Goal: Task Accomplishment & Management: Use online tool/utility

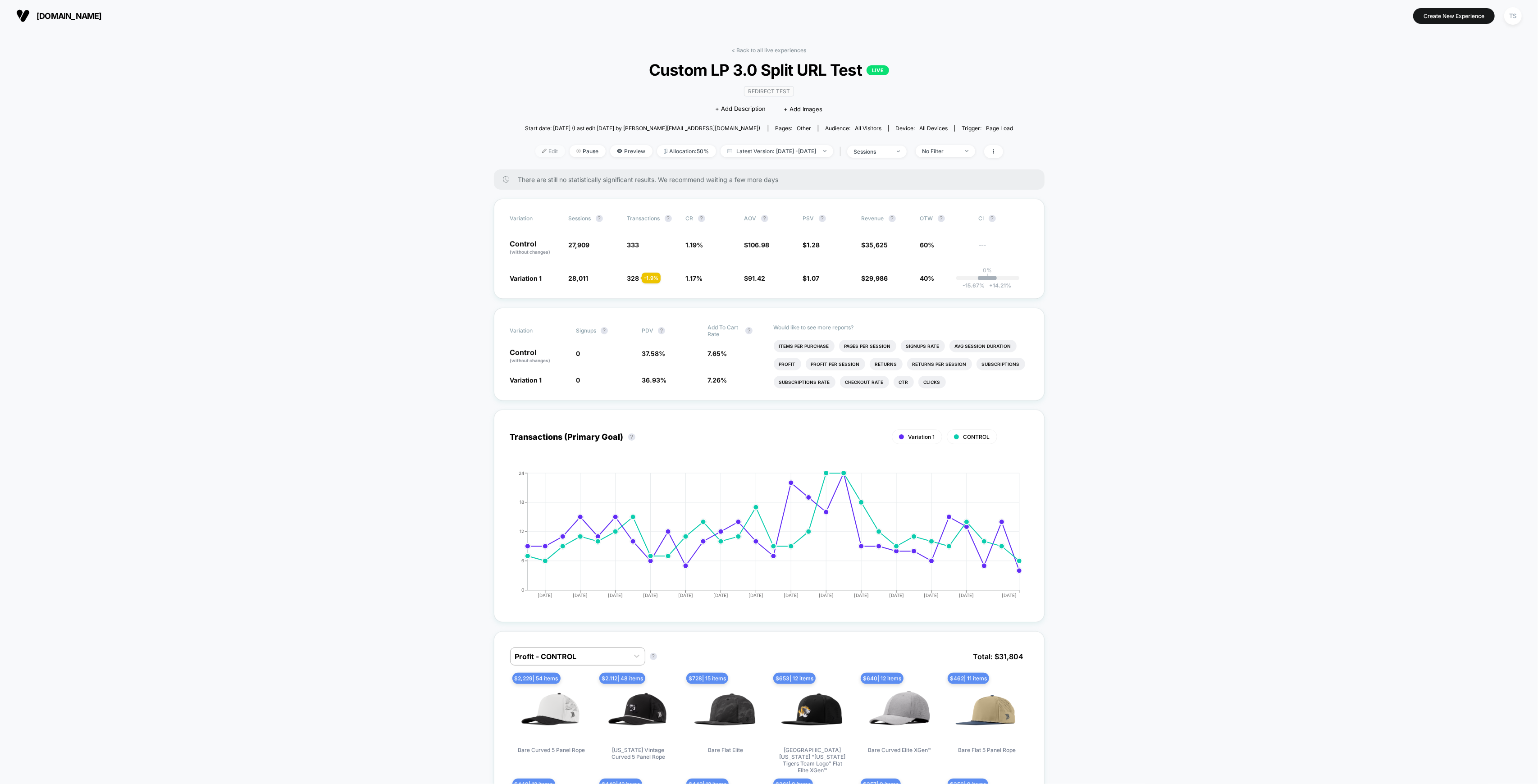
click at [536, 150] on span "Edit" at bounding box center [550, 151] width 29 height 12
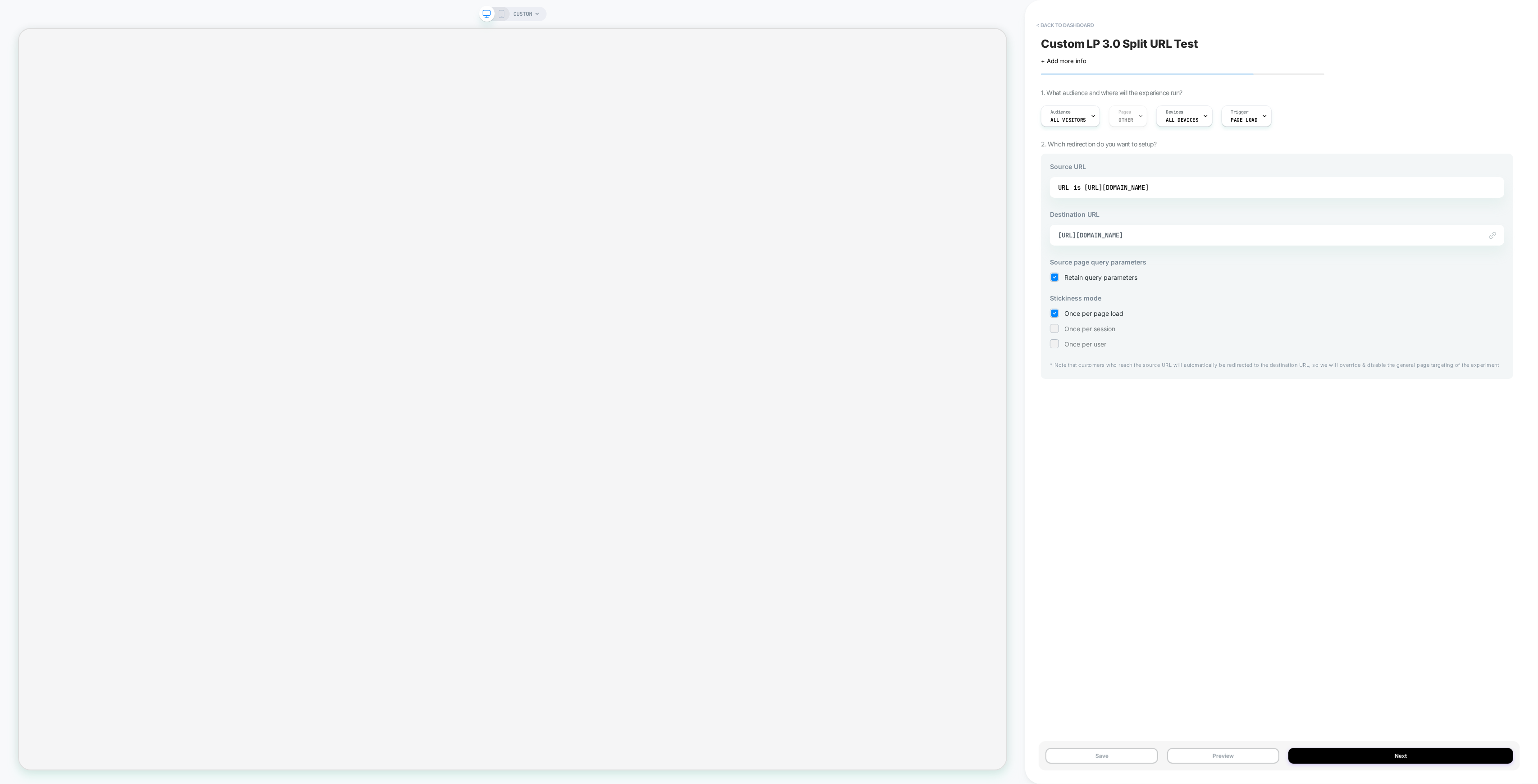
click at [1119, 119] on div "Audience All Visitors Pages OTHER Devices ALL DEVICES Trigger Page Load" at bounding box center [1273, 116] width 472 height 30
click at [1178, 120] on span "ALL DEVICES" at bounding box center [1181, 119] width 32 height 6
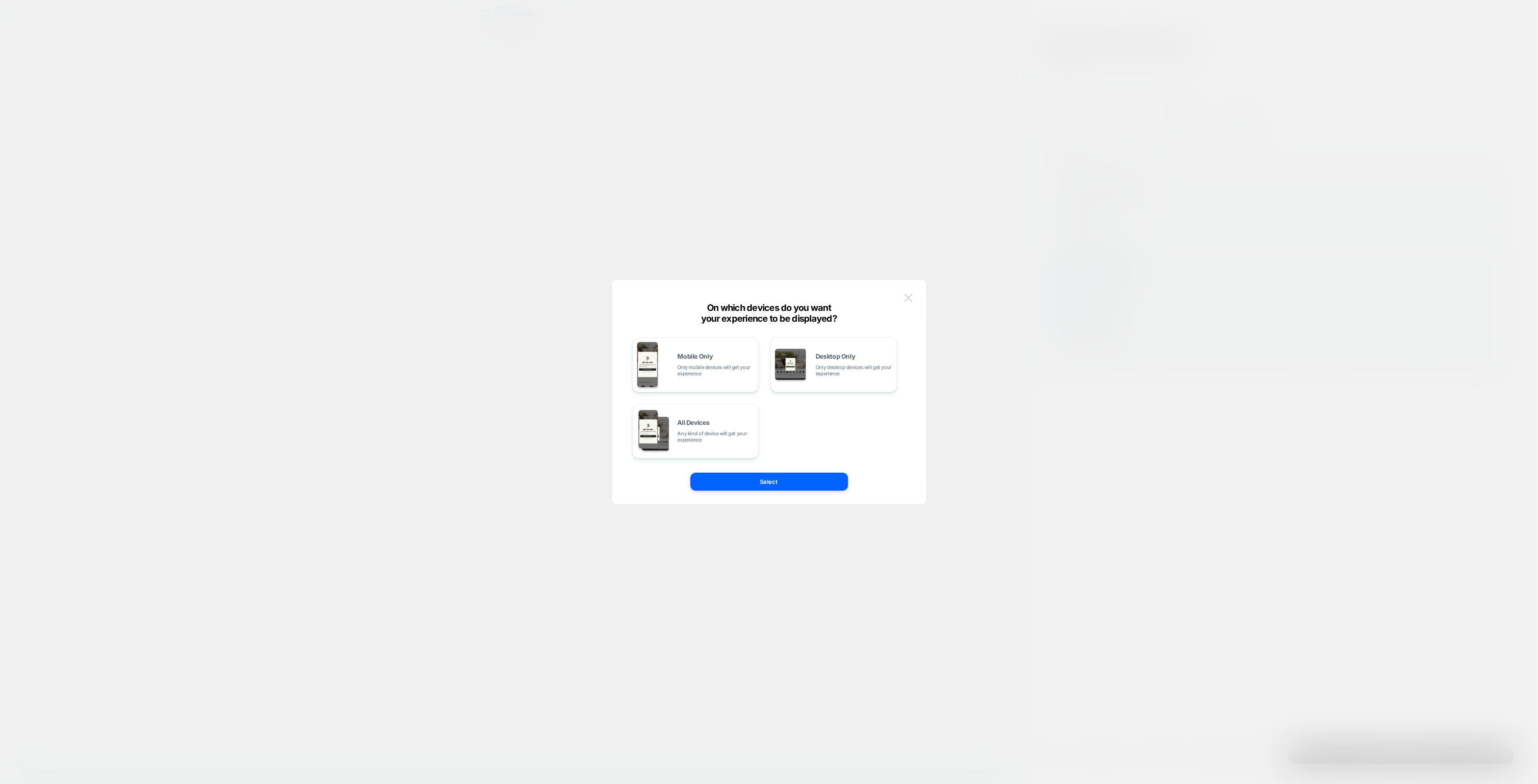
click at [907, 295] on img at bounding box center [908, 298] width 8 height 8
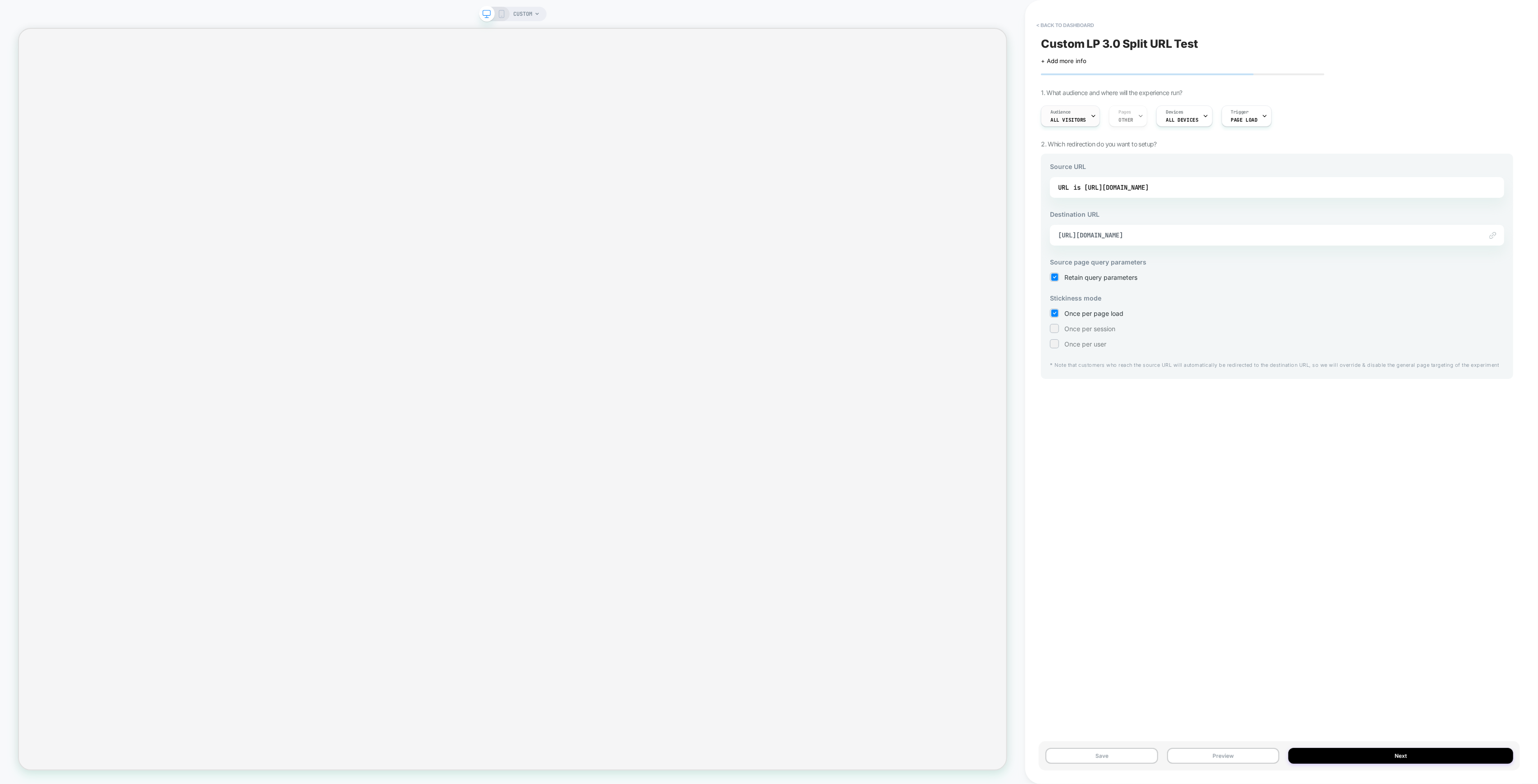
click at [1068, 116] on span "All Visitors" at bounding box center [1068, 119] width 36 height 6
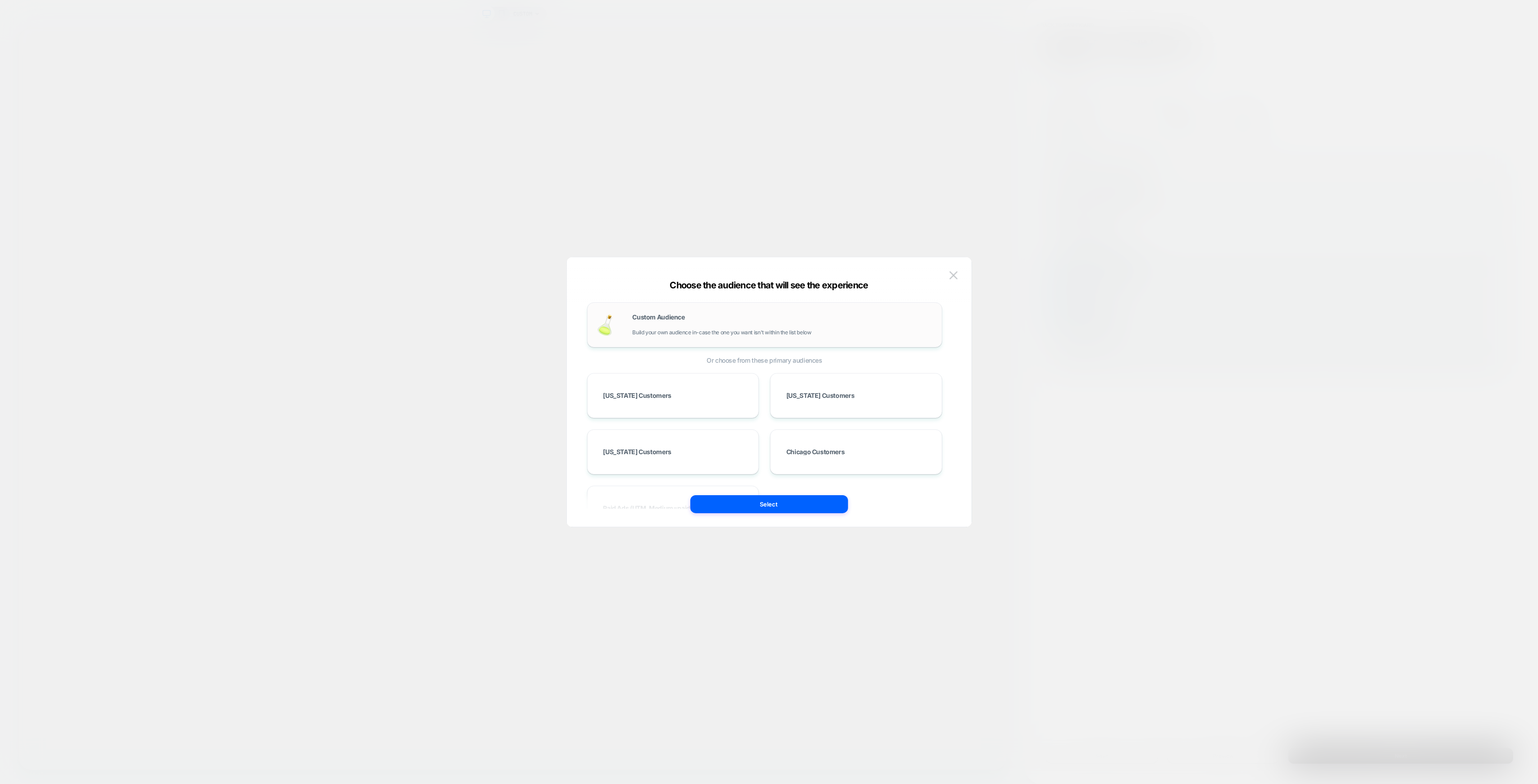
click at [668, 326] on div "Custom Audience Build your own audience in-case the one you want isn't within t…" at bounding box center [782, 325] width 300 height 22
click at [653, 331] on div at bounding box center [647, 335] width 99 height 8
drag, startPoint x: 952, startPoint y: 275, endPoint x: 1243, endPoint y: 354, distance: 301.5
click at [952, 275] on img at bounding box center [953, 275] width 8 height 8
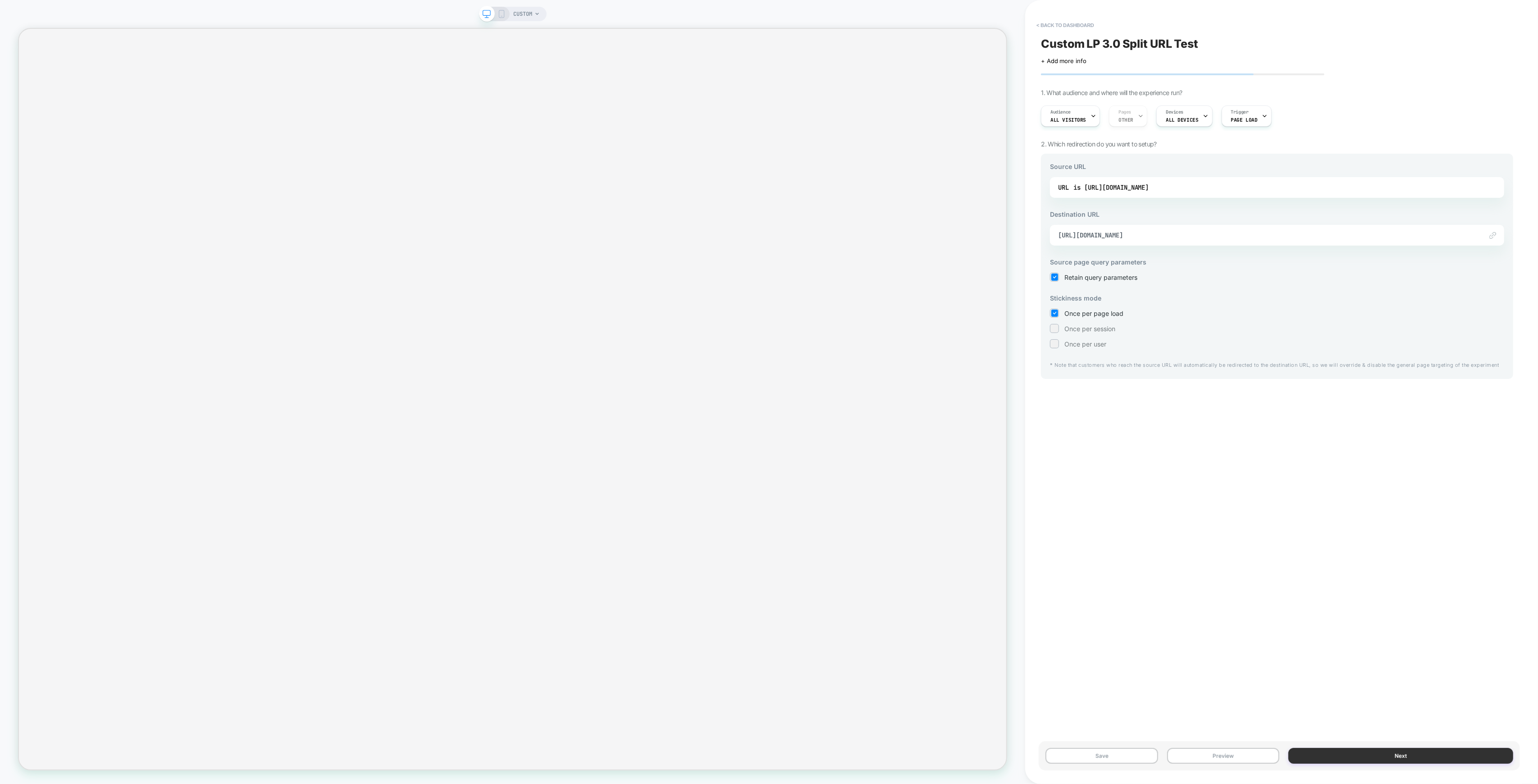
click at [1405, 756] on button "Next" at bounding box center [1401, 755] width 225 height 16
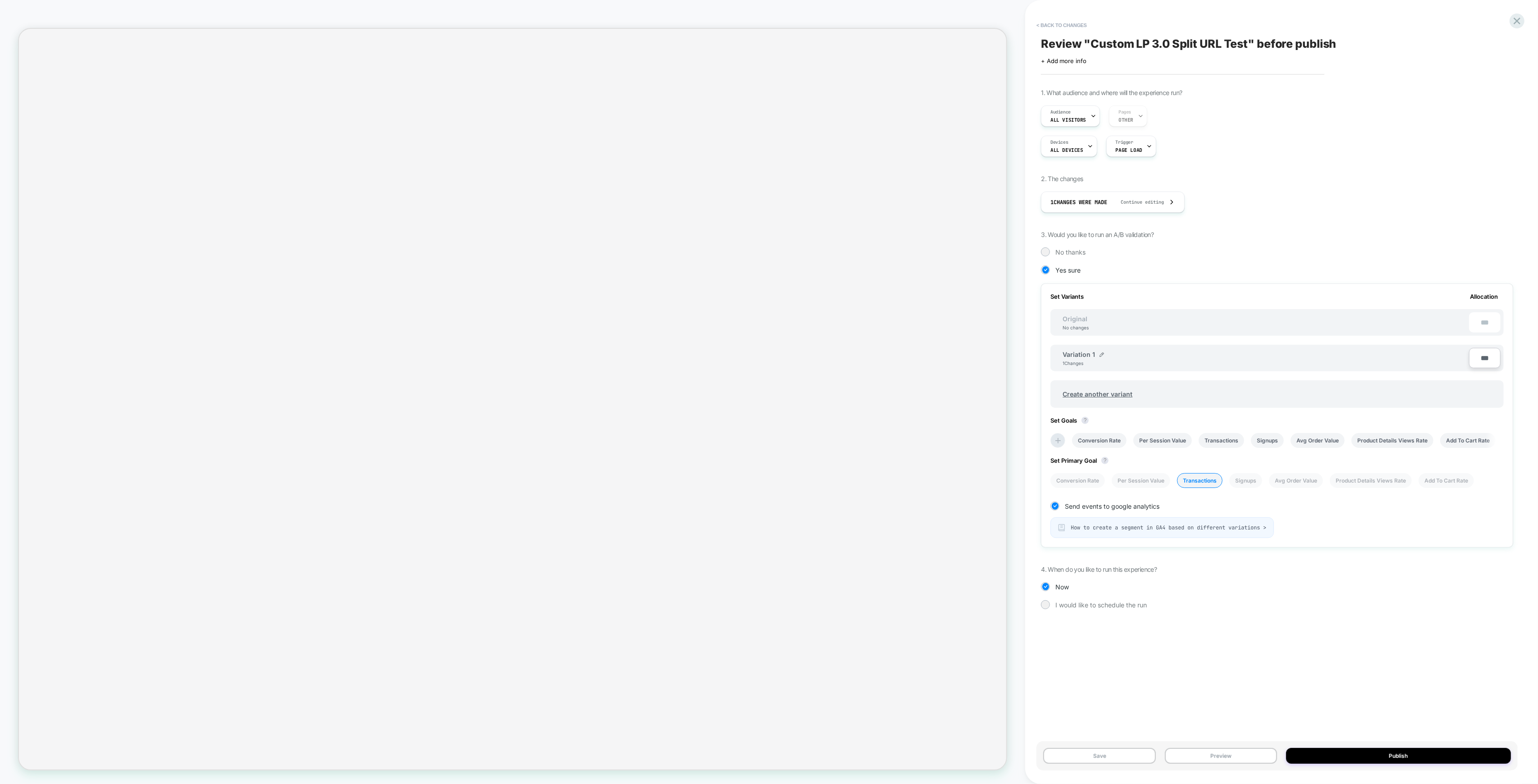
scroll to position [0, 1]
click at [1222, 753] on button "Preview" at bounding box center [1221, 755] width 112 height 16
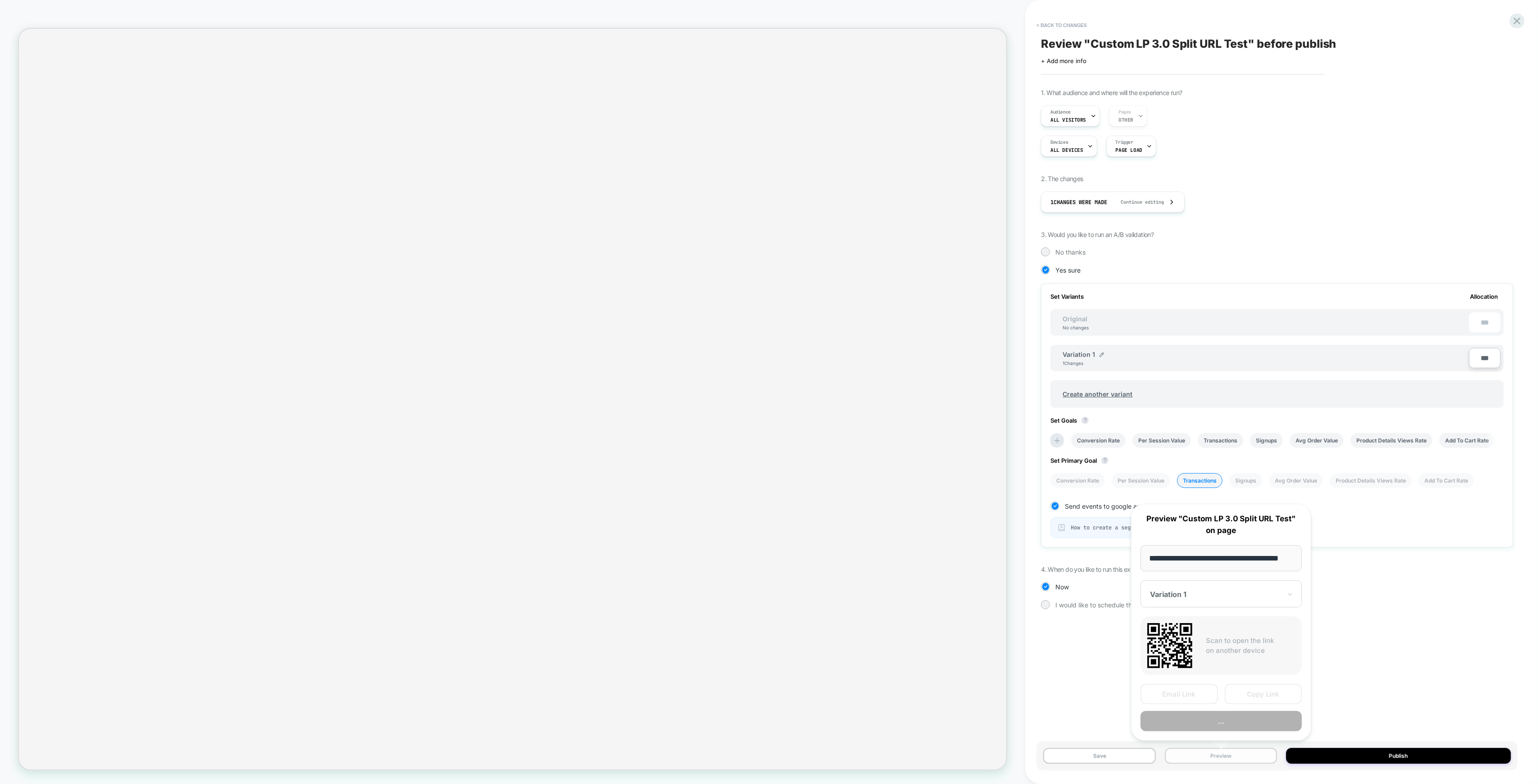
scroll to position [0, 14]
click at [1293, 555] on input "**********" at bounding box center [1221, 558] width 161 height 27
type input "**********"
click at [1221, 596] on div at bounding box center [1215, 594] width 132 height 9
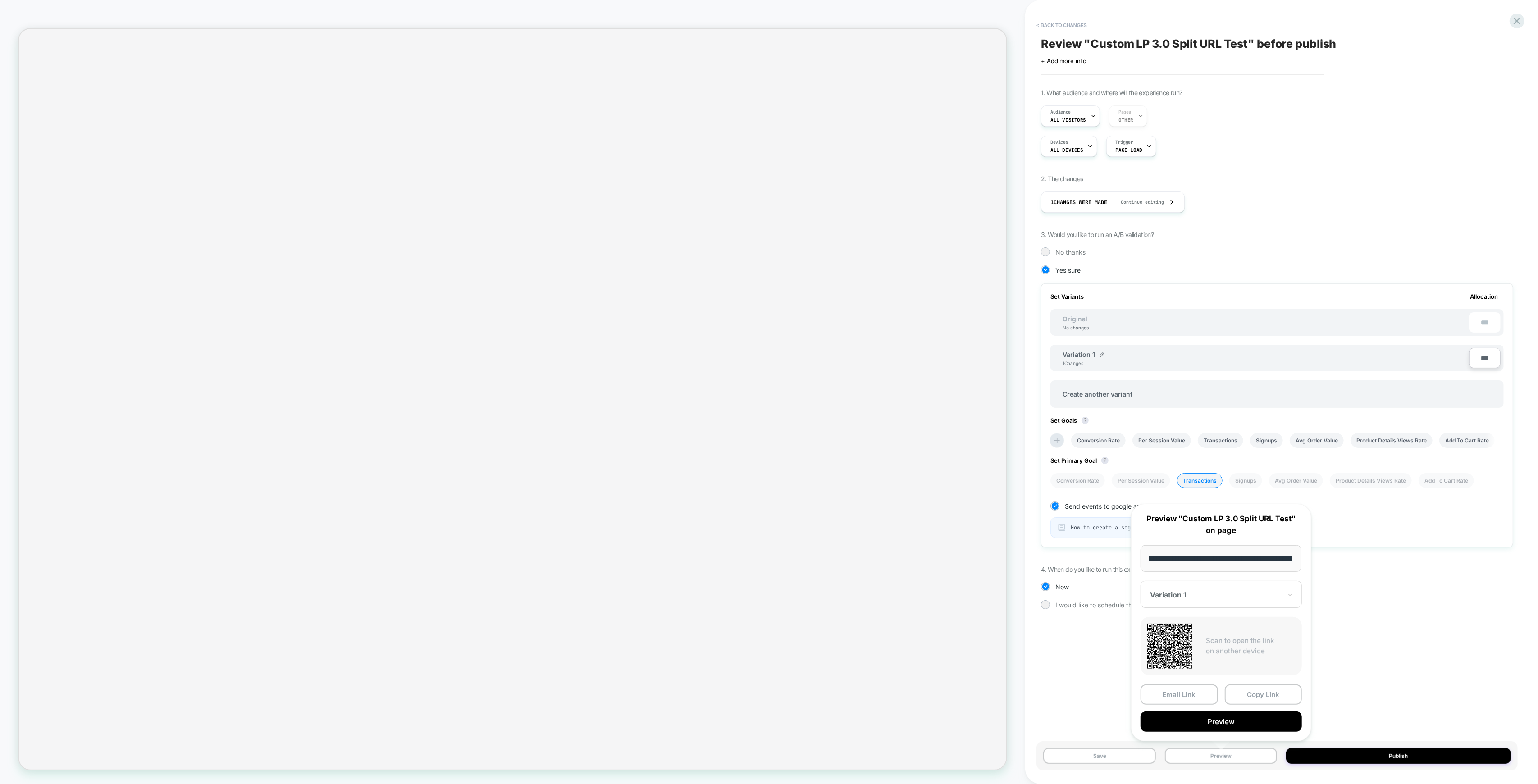
scroll to position [0, 0]
click at [1243, 719] on button "Preview" at bounding box center [1221, 721] width 161 height 20
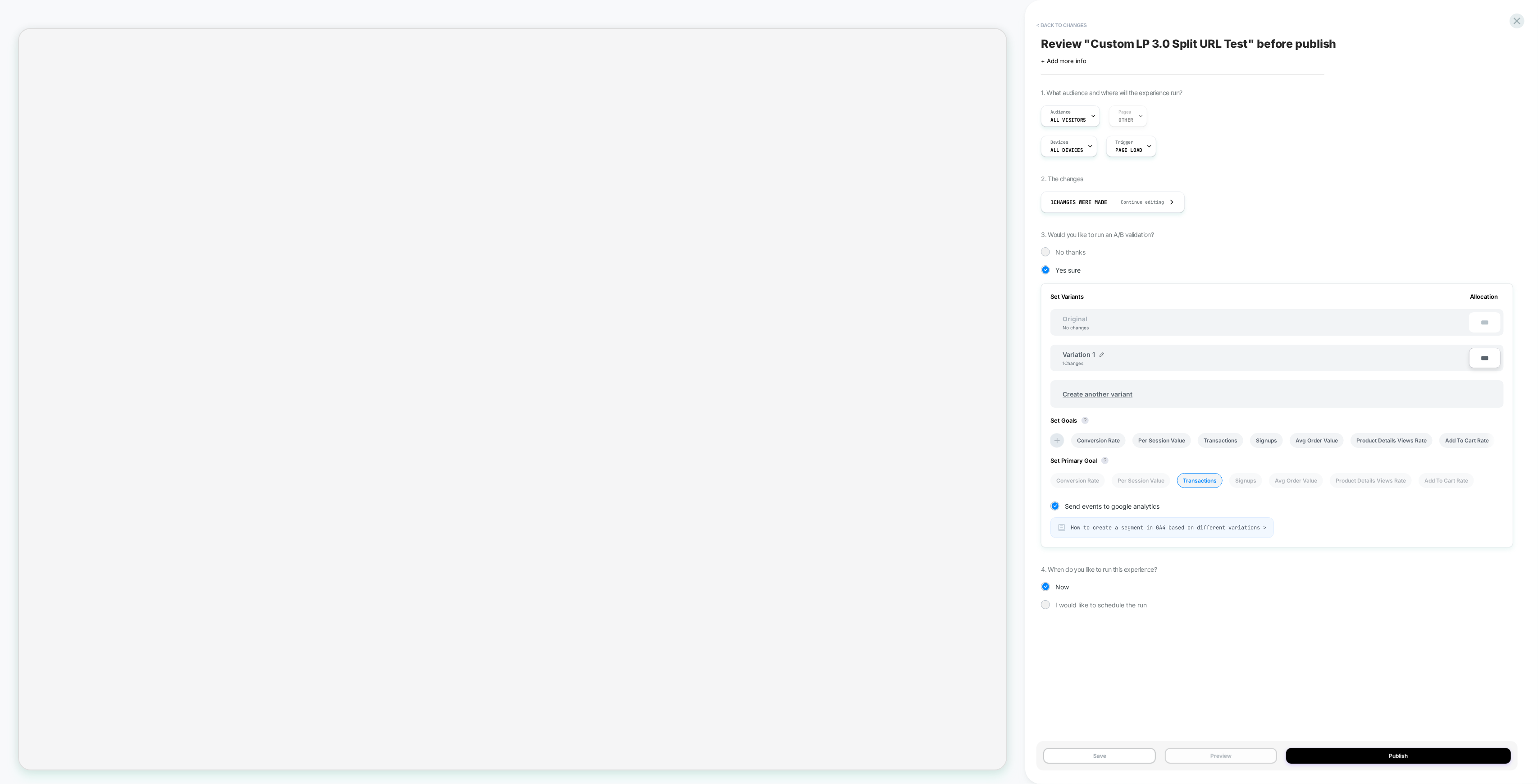
click at [1234, 749] on button "Preview" at bounding box center [1221, 755] width 112 height 16
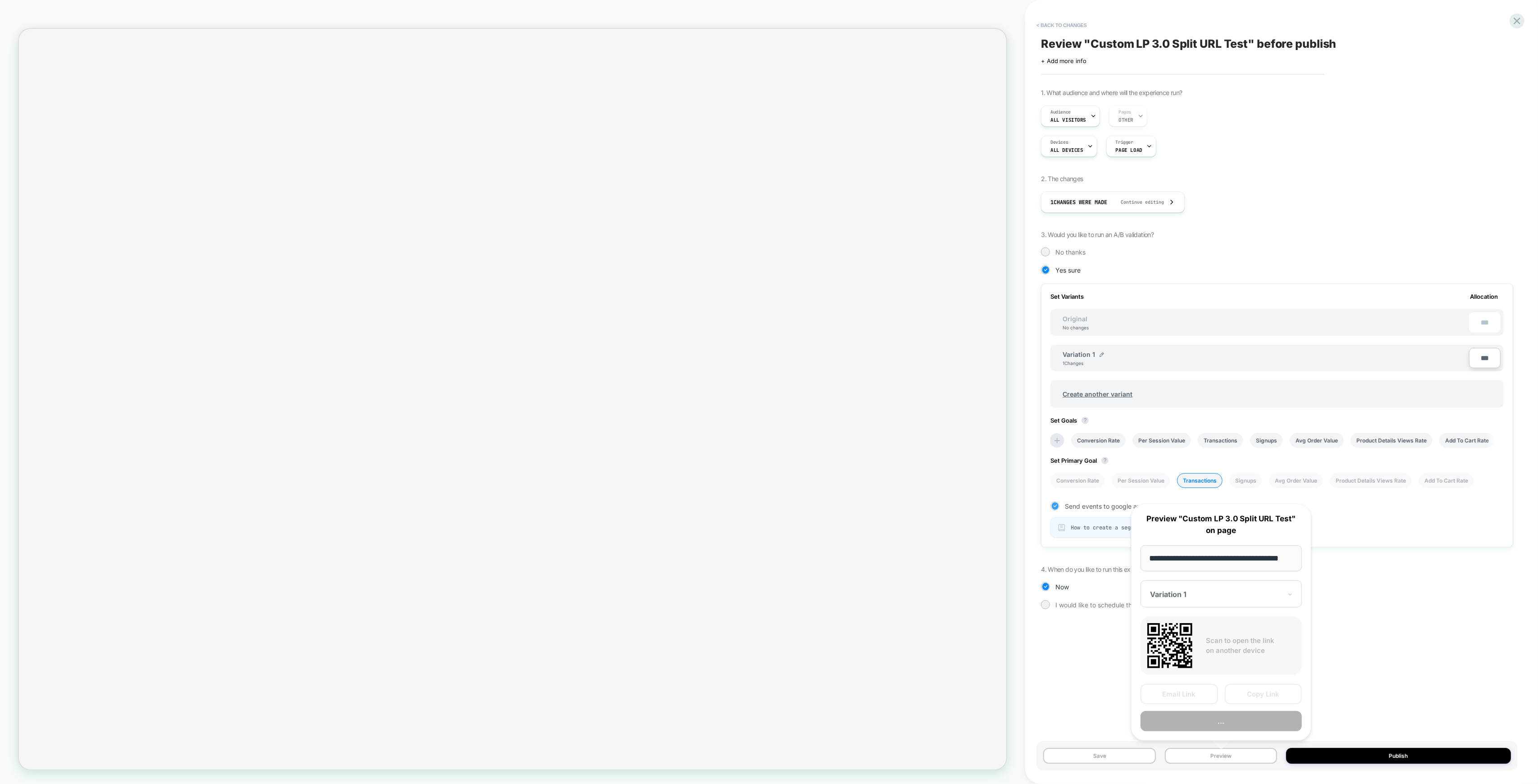
scroll to position [0, 14]
click at [1217, 724] on button "Preview" at bounding box center [1221, 721] width 161 height 20
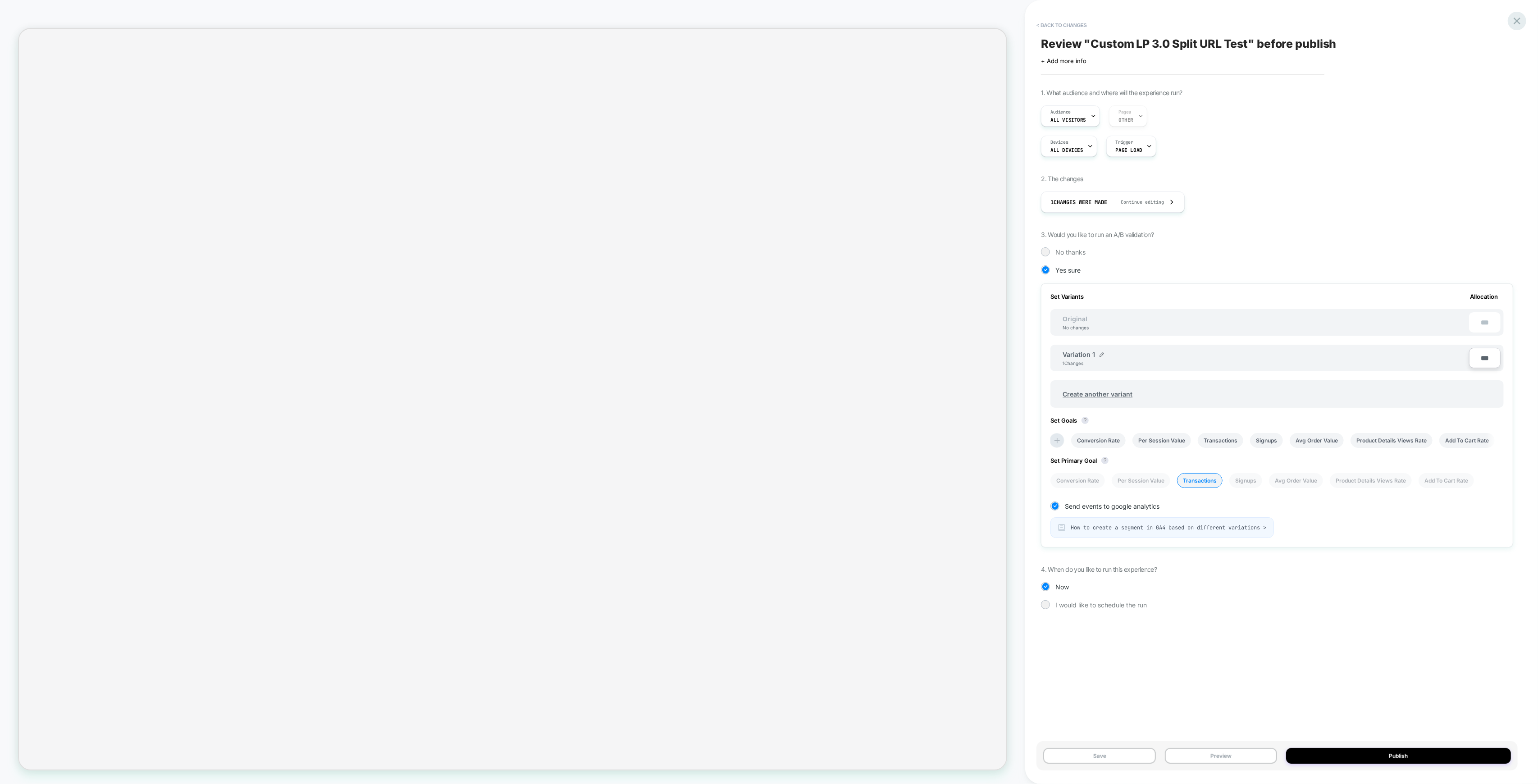
click at [1515, 19] on icon at bounding box center [1516, 20] width 6 height 6
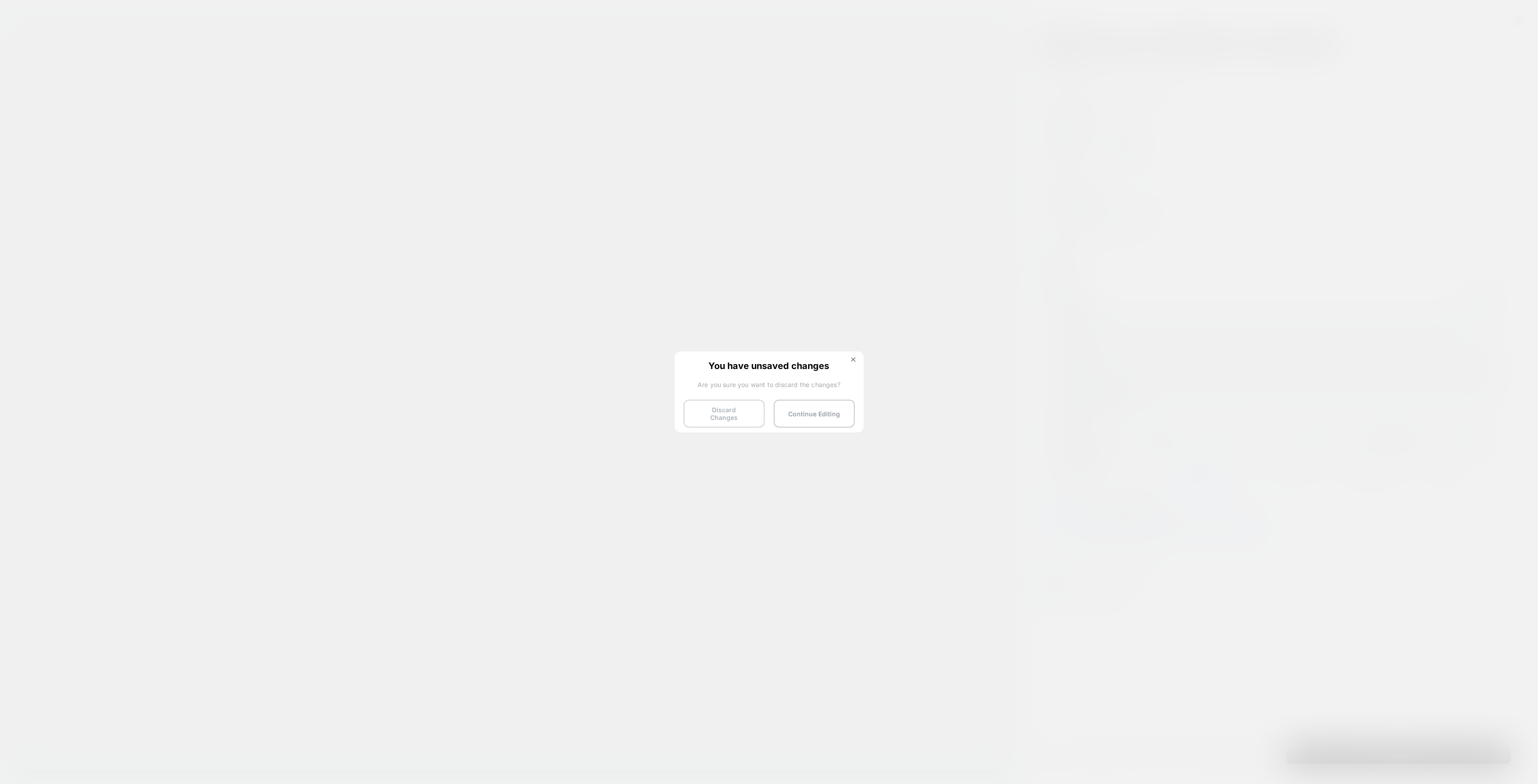
click at [736, 415] on button "Discard Changes" at bounding box center [724, 413] width 81 height 28
